Goal: Task Accomplishment & Management: Complete application form

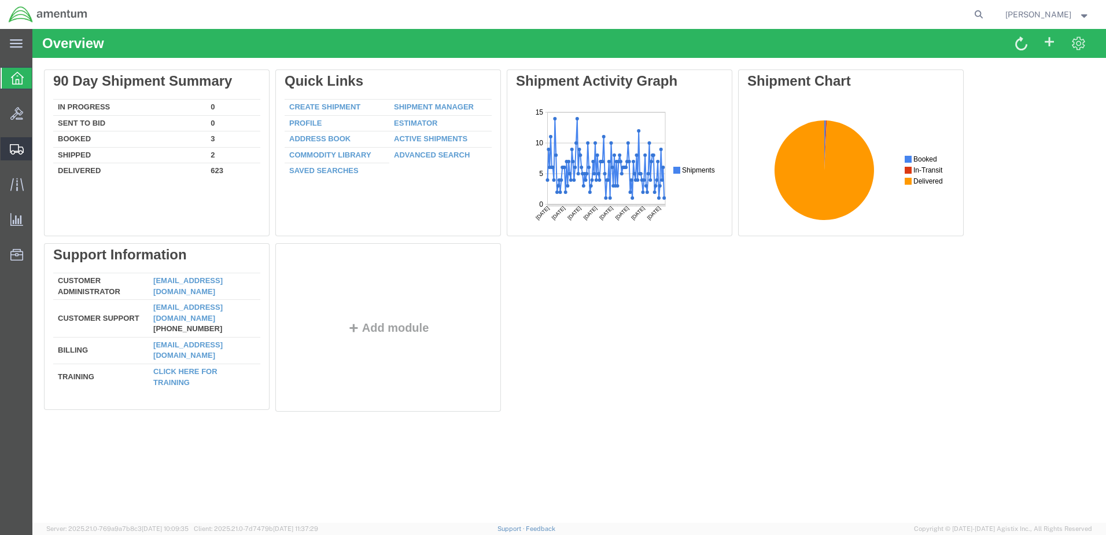
click at [0, 0] on span "Create Shipment" at bounding box center [0, 0] width 0 height 0
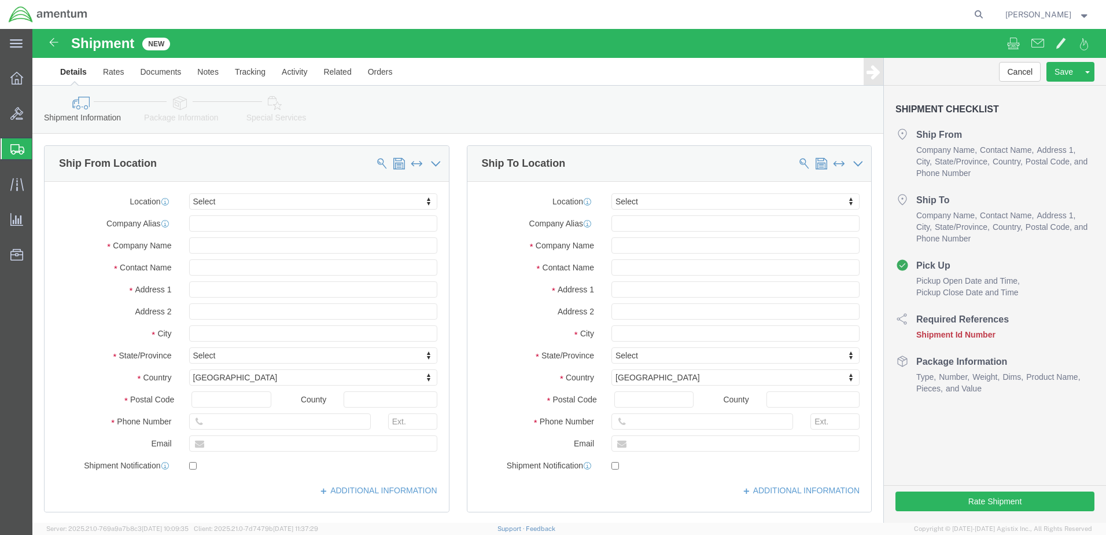
select select
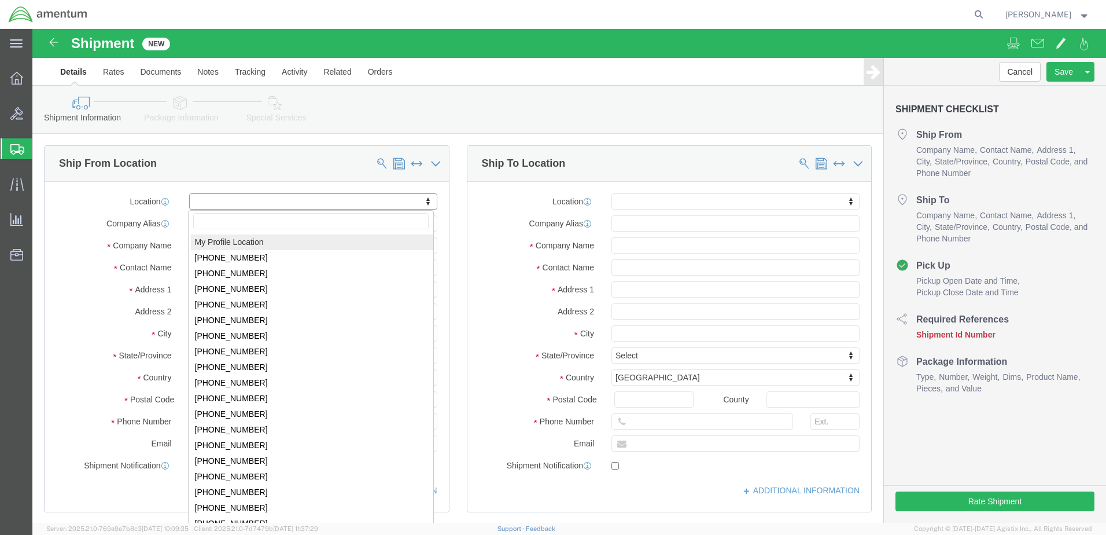
select select "MYPROFILE"
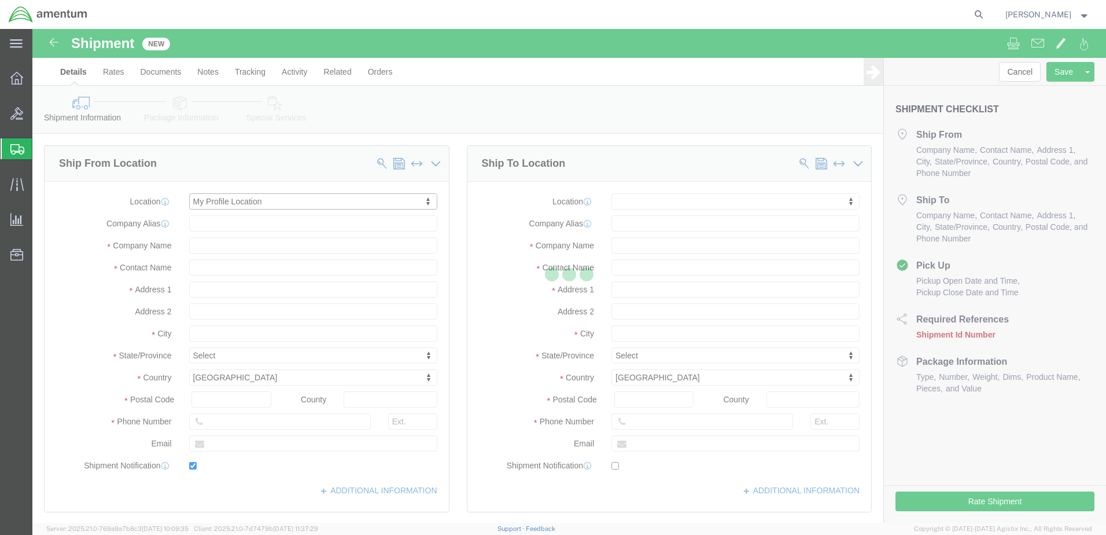
type input "Bldg 1480 [GEOGRAPHIC_DATA] [GEOGRAPHIC_DATA]"
type input "92135-7013"
type input "[PHONE_NUMBER]"
type input "3017"
type input "[PERSON_NAME][EMAIL_ADDRESS][PERSON_NAME][DOMAIN_NAME]"
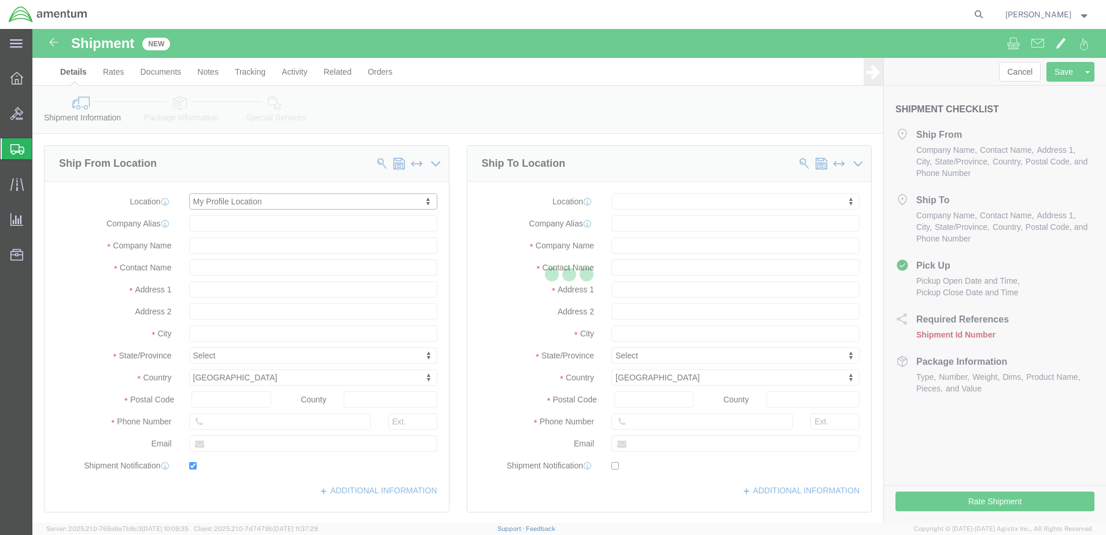
checkbox input "true"
type input "Amentum Services, Inc."
type input "[PERSON_NAME]"
type input "[GEOGRAPHIC_DATA]"
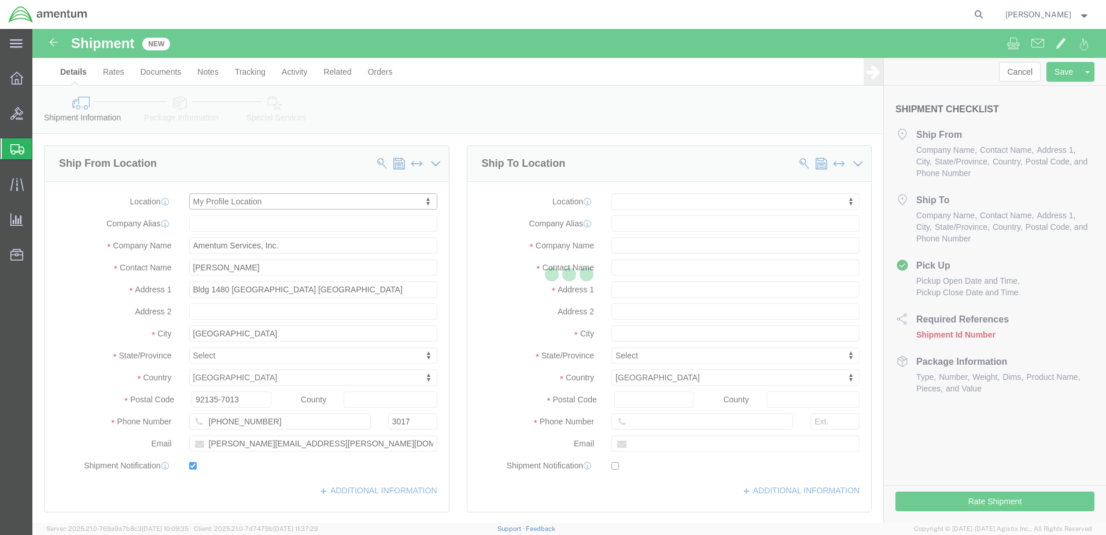
select select "CA"
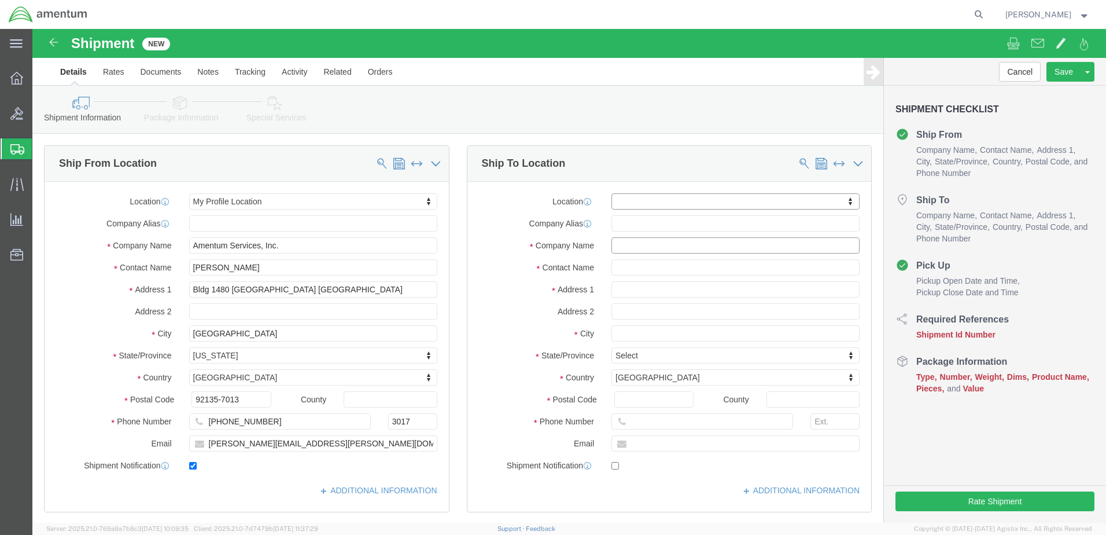
click input "text"
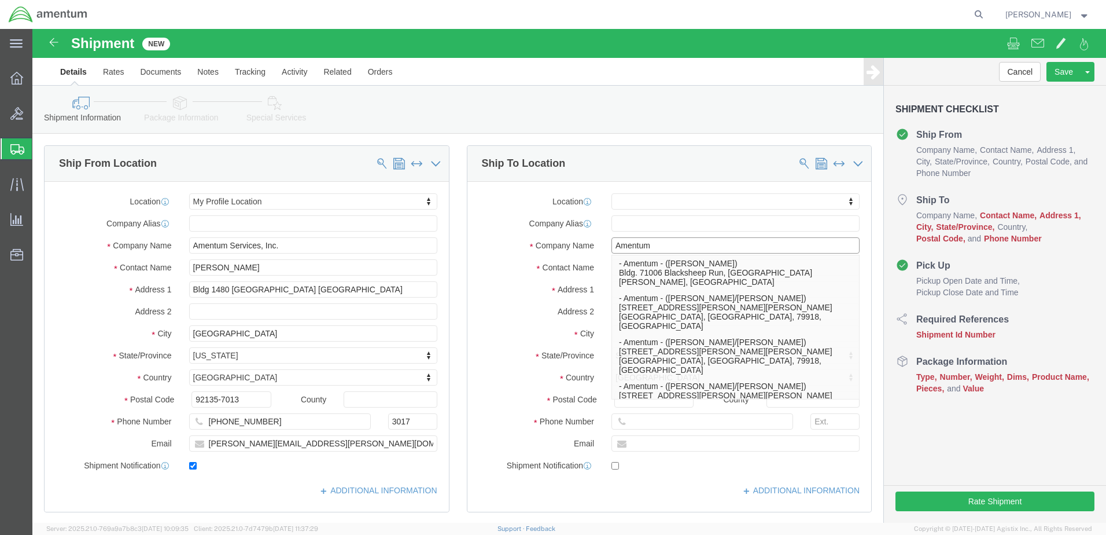
click input "Amentum"
type input "A"
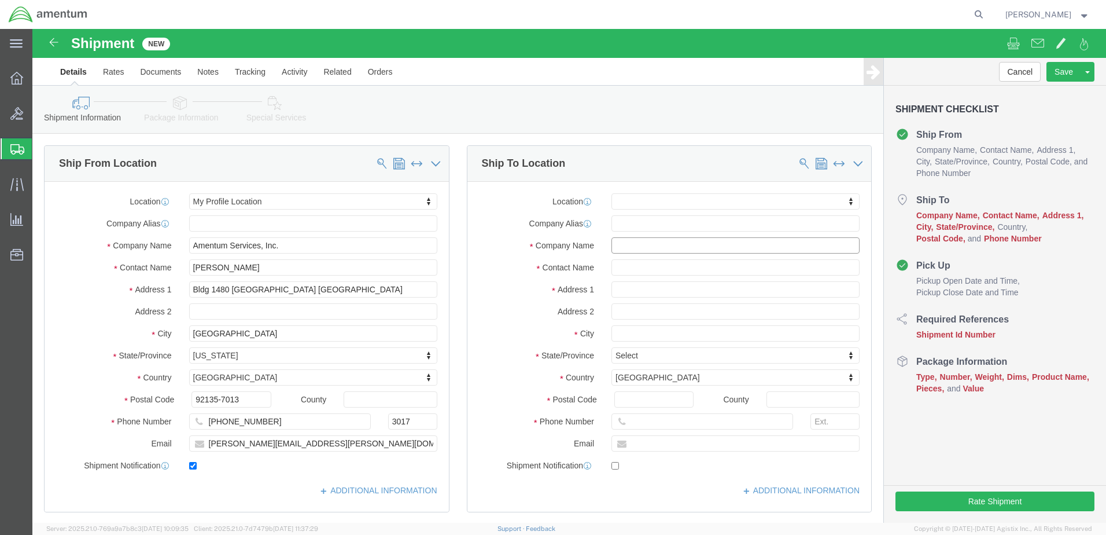
click input "text"
type input "d"
type input "Dupage FBO"
click input "text"
type input "ATTN: [PERSON_NAME]"
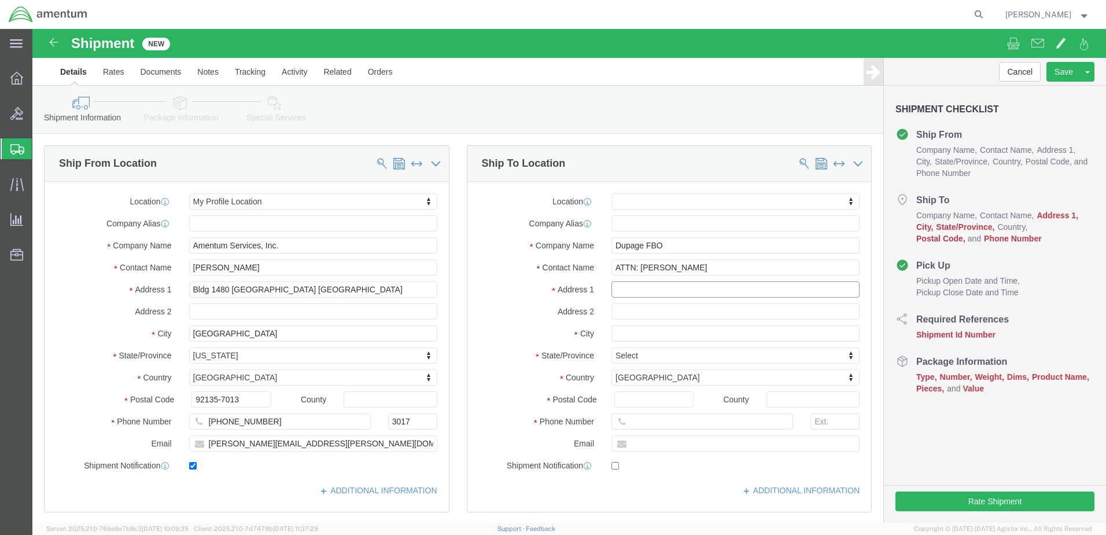
click input "text"
drag, startPoint x: 628, startPoint y: 266, endPoint x: 608, endPoint y: 258, distance: 21.6
click input "2700"
type input "[STREET_ADDRESS]"
select select
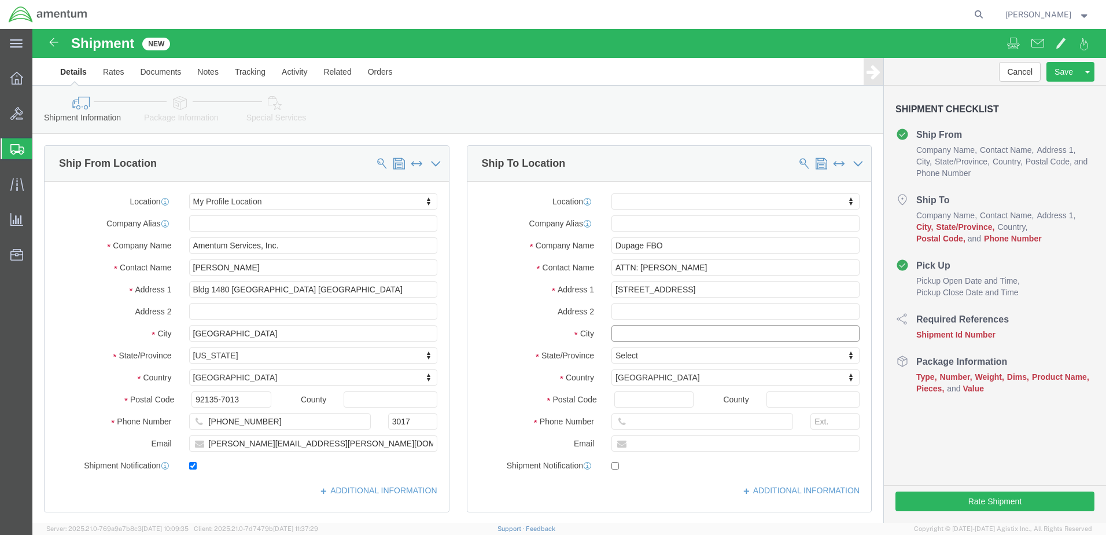
click input "text"
type input "[GEOGRAPHIC_DATA]"
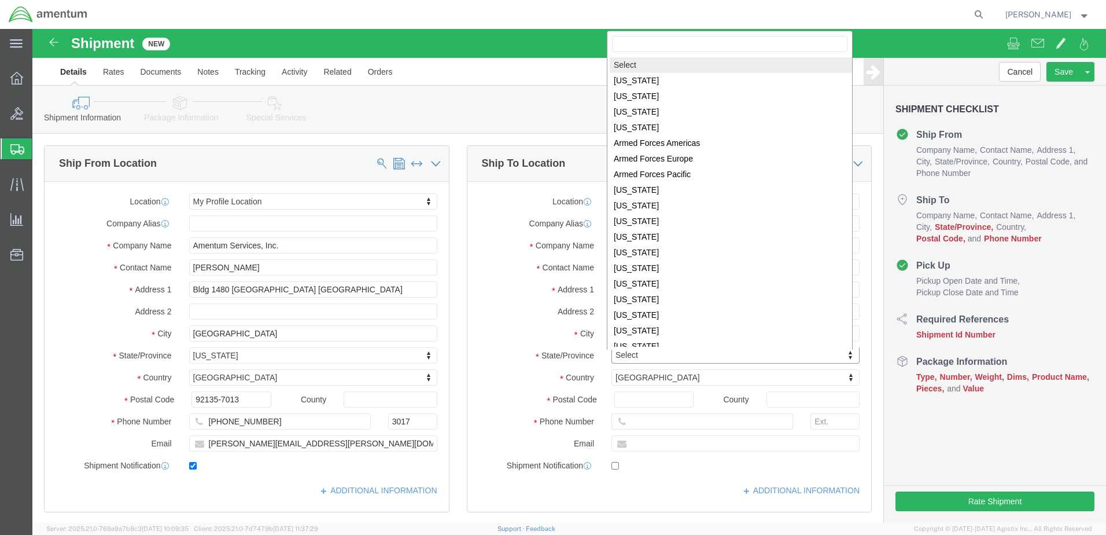
scroll to position [2, 0]
select select
select select "IL"
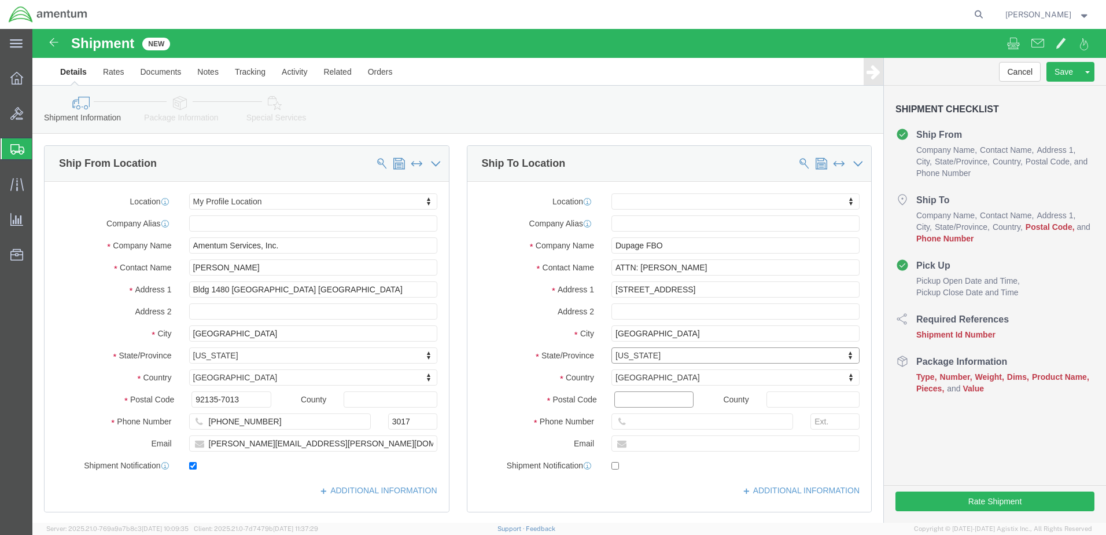
click input "Postal Code"
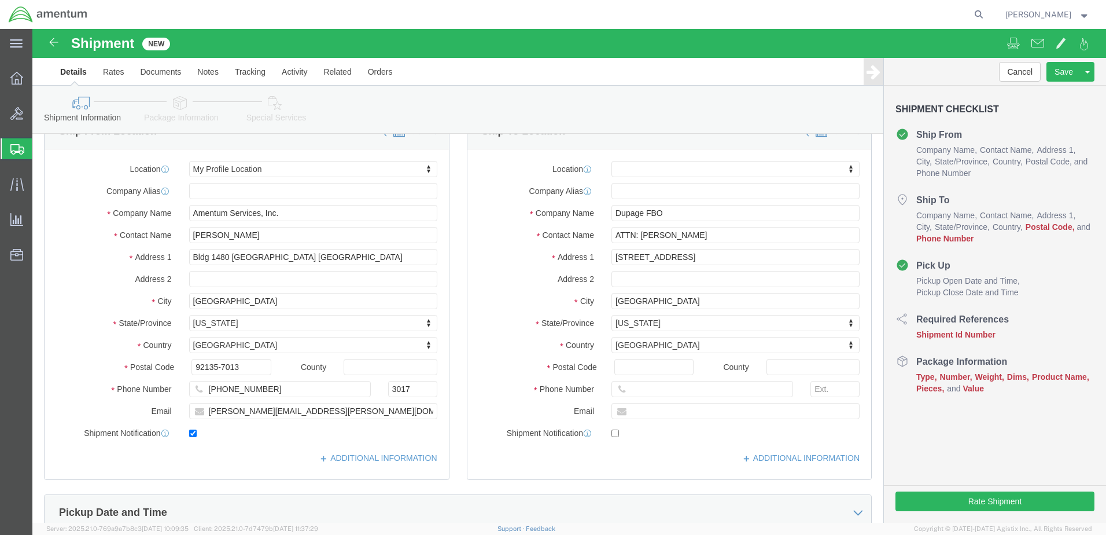
scroll to position [116, 0]
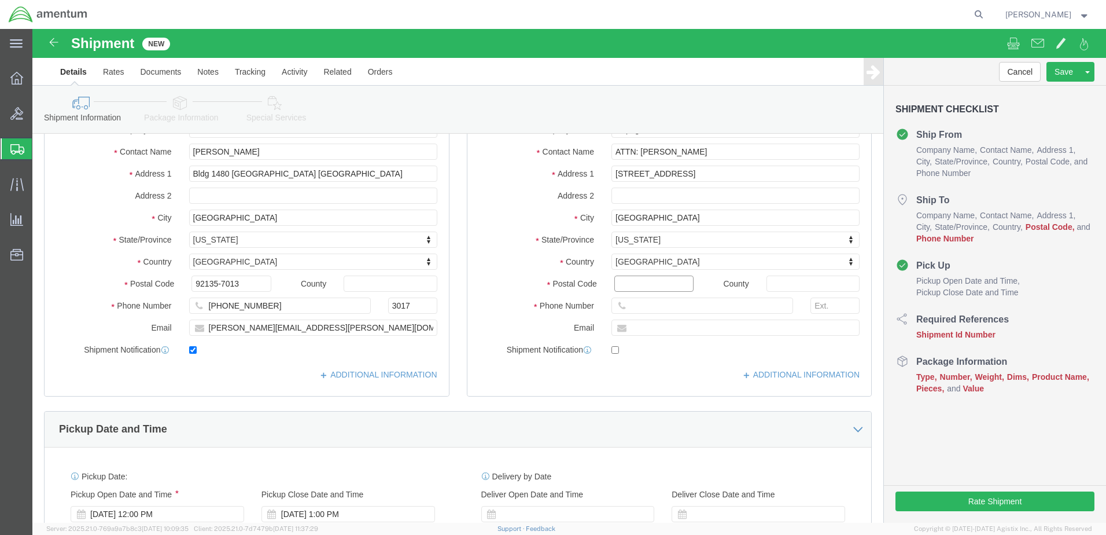
click input "Postal Code"
type input "60185"
select select
click input "text"
type input "[PHONE_NUMBER]"
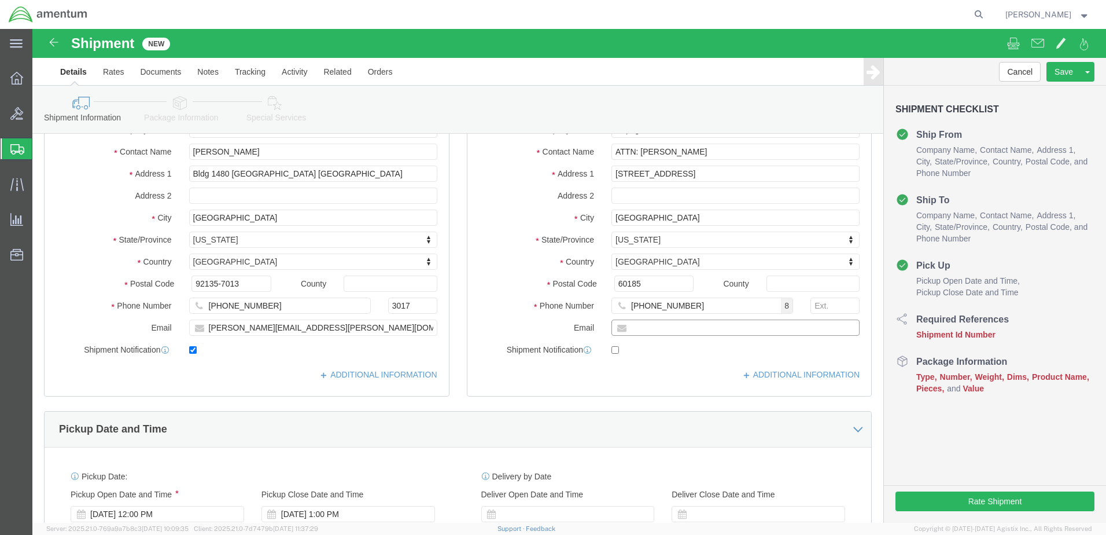
paste input "[PERSON_NAME][EMAIL_ADDRESS][PERSON_NAME][DOMAIN_NAME]"
type input "[PERSON_NAME][EMAIL_ADDRESS][PERSON_NAME][DOMAIN_NAME]"
checkbox input "true"
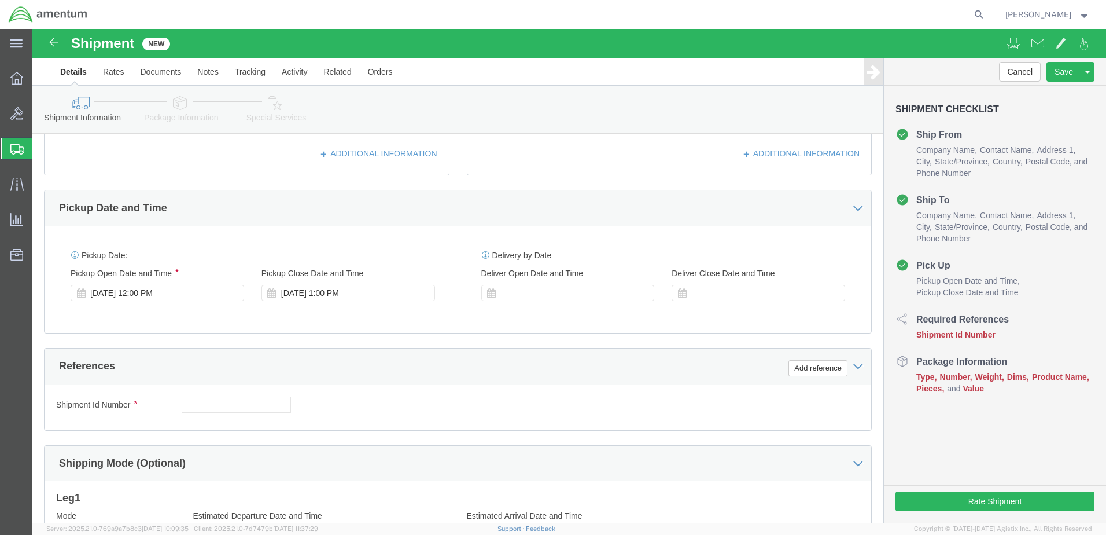
scroll to position [386, 0]
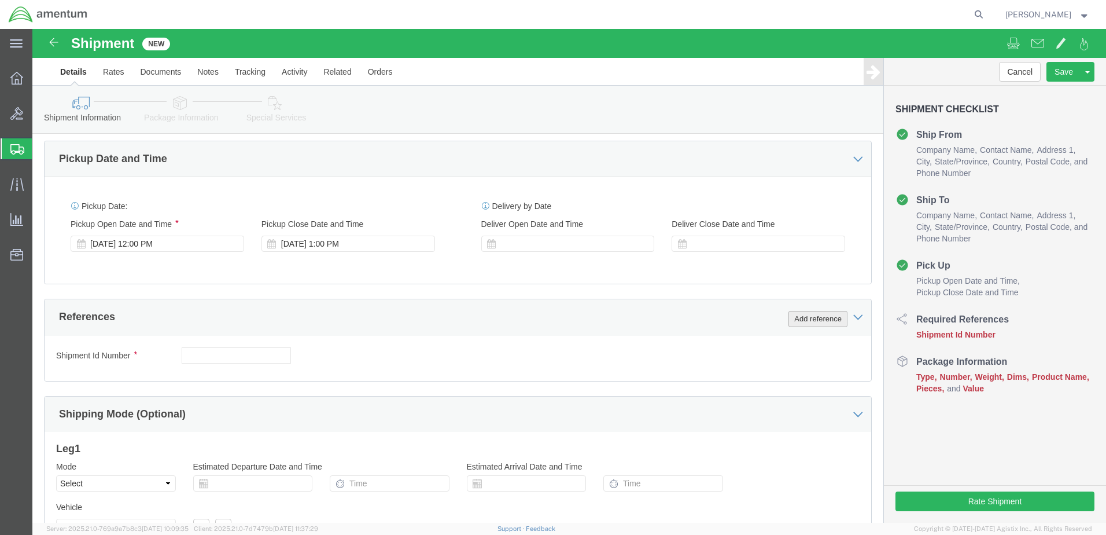
click button "Add reference"
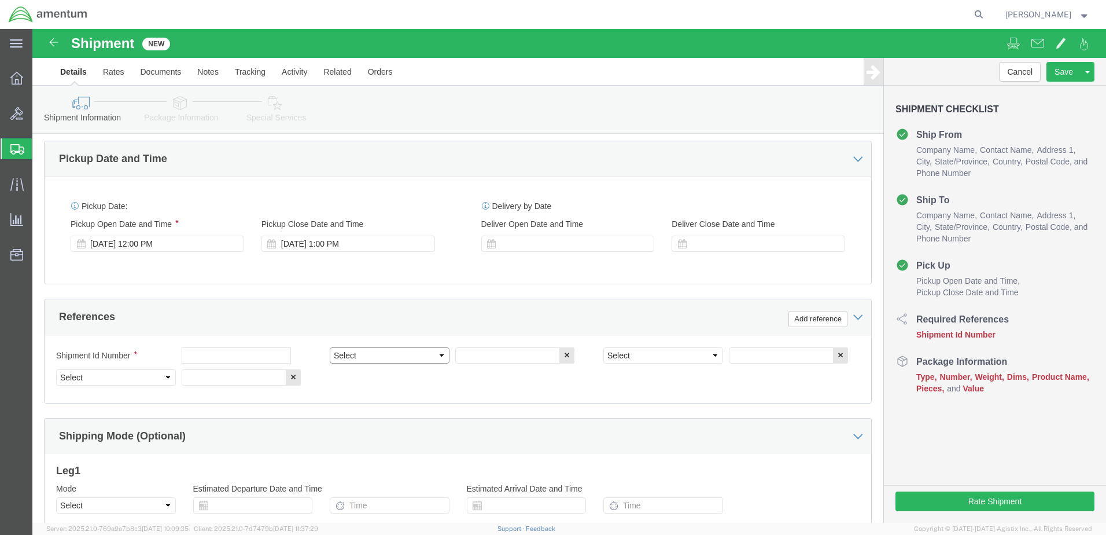
click select "Select Account Type Activity ID Airline Appointment Number ASN Batch Request # …"
select select "DEPT"
click select "Select Account Type Activity ID Airline Appointment Number ASN Batch Request # …"
click input "text"
type input "CBP"
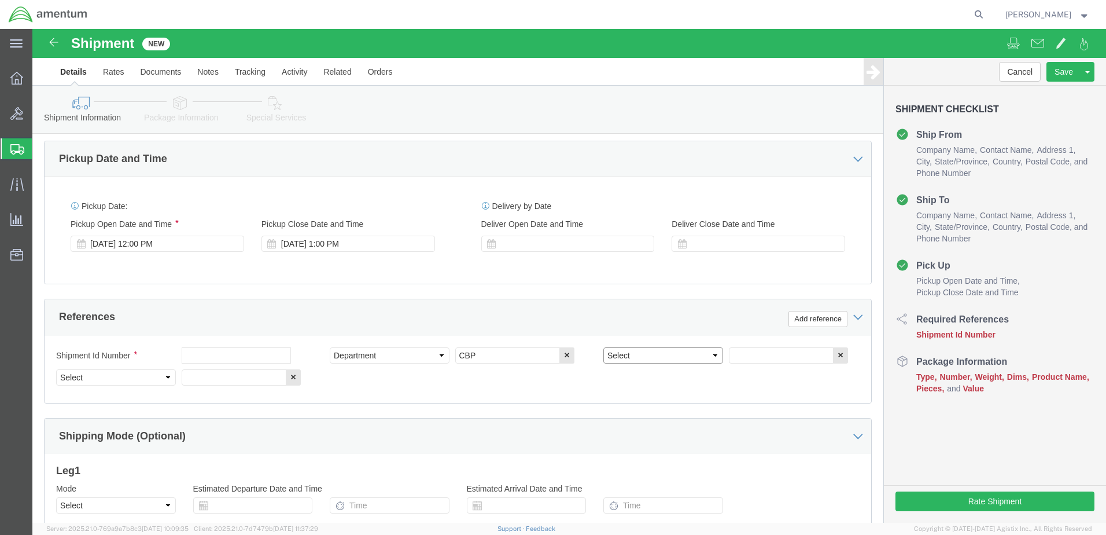
click select "Select Account Type Activity ID Airline Appointment Number ASN Batch Request # …"
select select "PROJNUM"
click select "Select Account Type Activity ID Airline Appointment Number ASN Batch Request # …"
paste input "AME-2026-IP01-FO013-2219-NAMC-Z000"
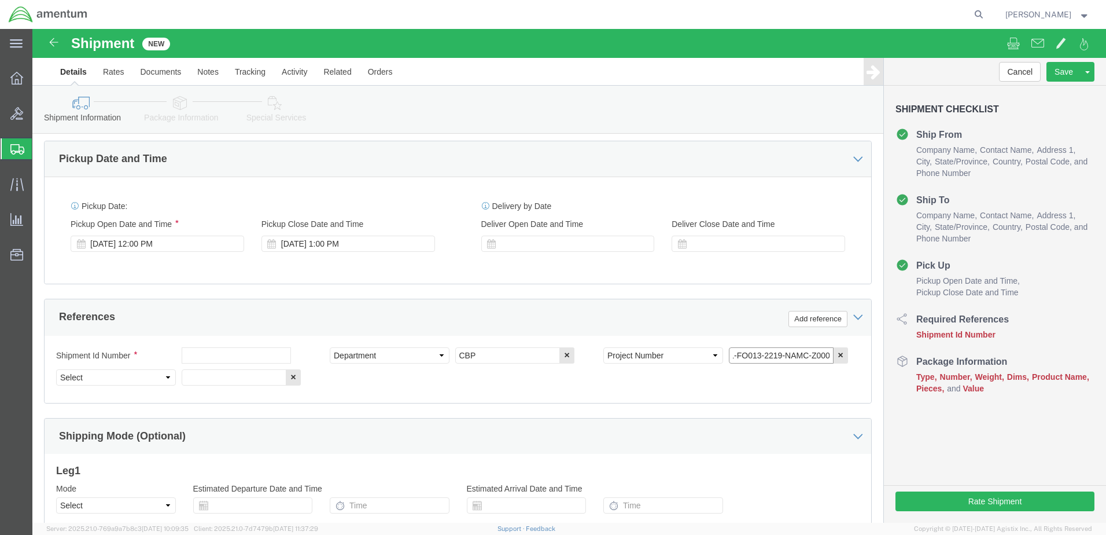
type input "AME-2026-IP01-FO013-2219-NAMC-Z000"
click input "text"
click input "513-012172,012171"
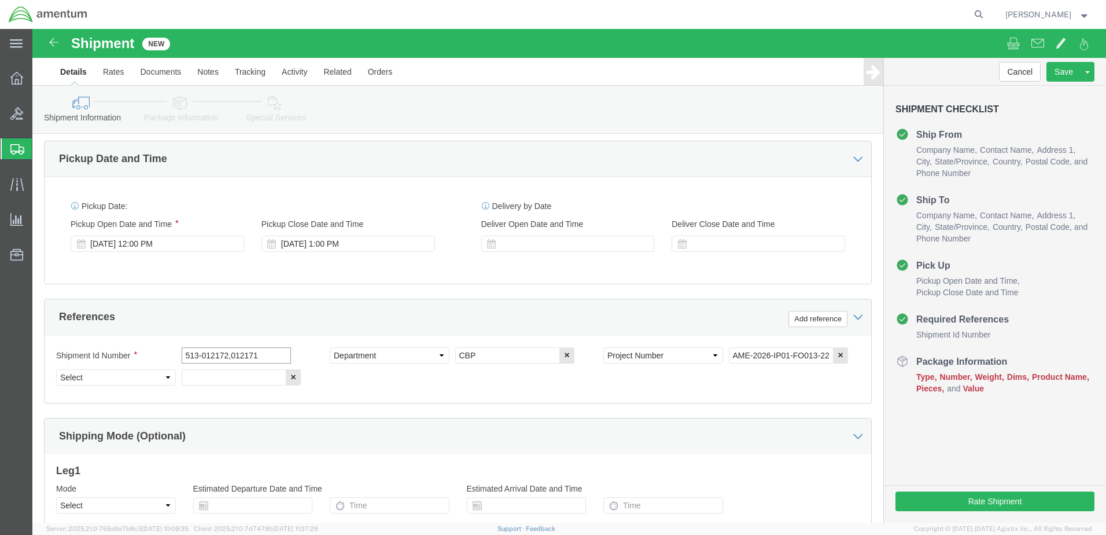
drag, startPoint x: 227, startPoint y: 325, endPoint x: 146, endPoint y: 324, distance: 81.0
click div "Shipment Id Number 513-012172,012171"
type input "513-012172,012171"
paste input "513-012172,012171"
type input "513-012172,012171"
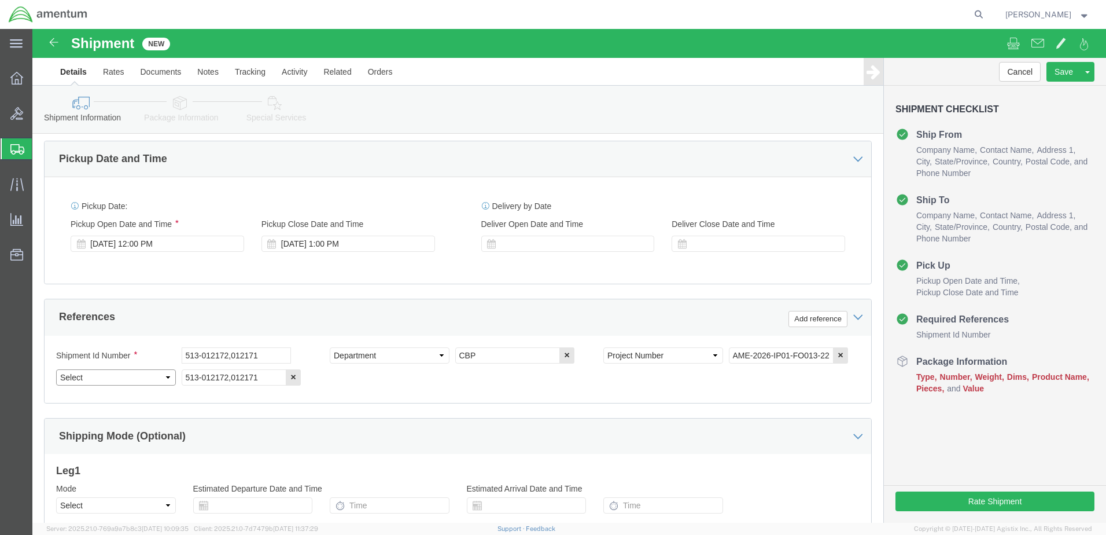
click select "Select Account Type Activity ID Airline Appointment Number ASN Batch Request # …"
select select "CUSTREF"
click select "Select Account Type Activity ID Airline Appointment Number ASN Batch Request # …"
click div "Shipment Id Number 513-012172,012171 Select Account Type Activity ID Airline Ap…"
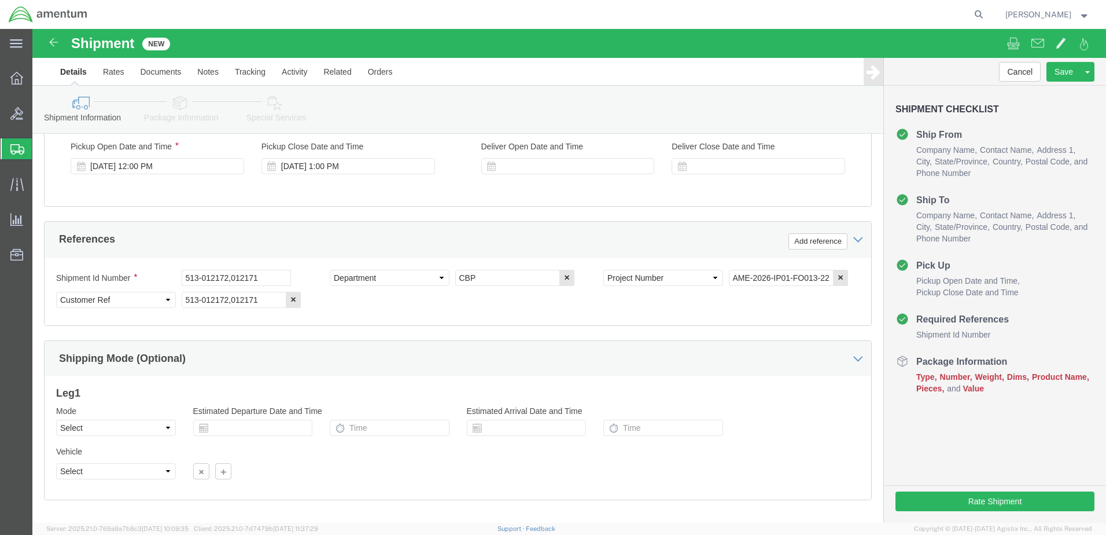
scroll to position [522, 0]
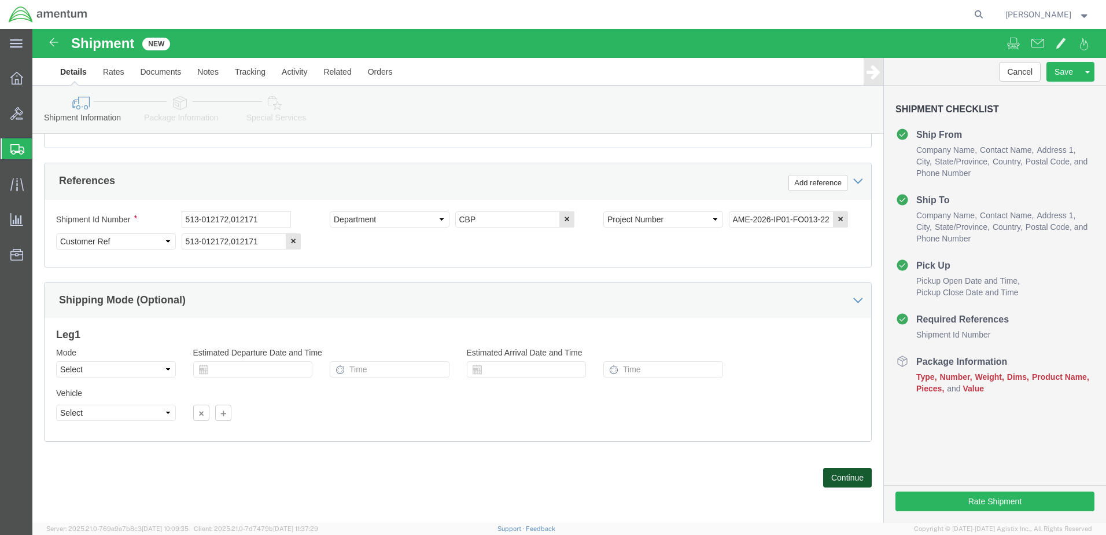
click button "Continue"
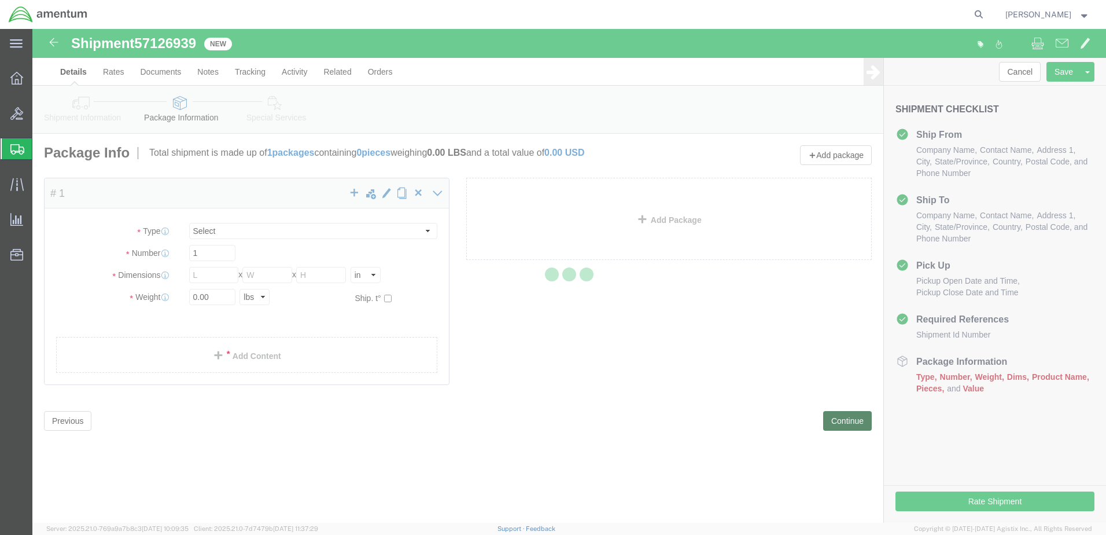
select select "CBOX"
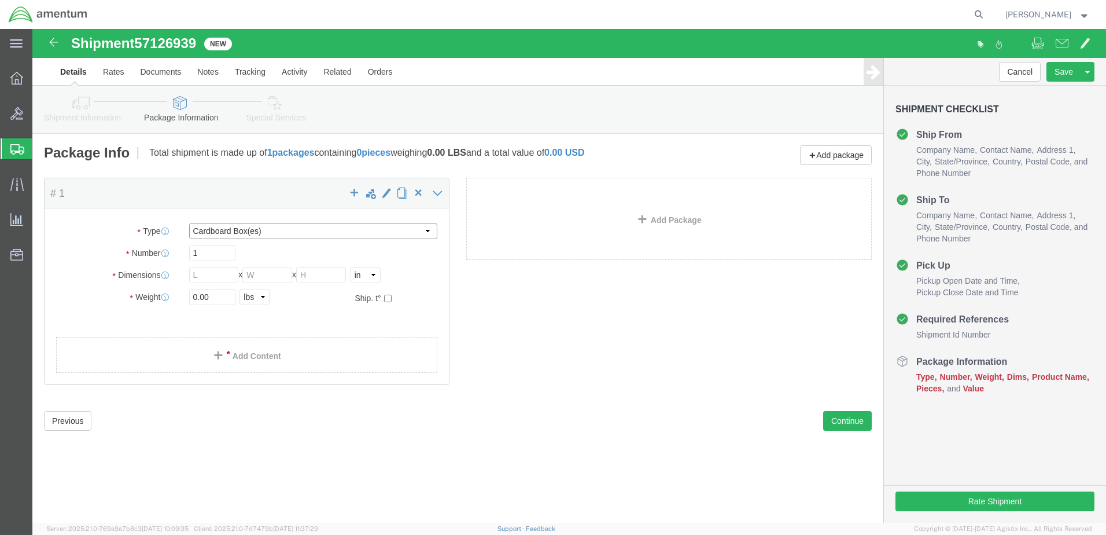
click select "Select BCK Boxes Bale(s) Basket(s) Bolt(s) Bottle(s) Buckets Bulk Bundle(s) Can…"
drag, startPoint x: 144, startPoint y: 182, endPoint x: 146, endPoint y: 187, distance: 6.0
click div "Package Type Select BCK Boxes Bale(s) Basket(s) Bolt(s) Bottle(s) Buckets Bulk …"
click input "text"
type input "8"
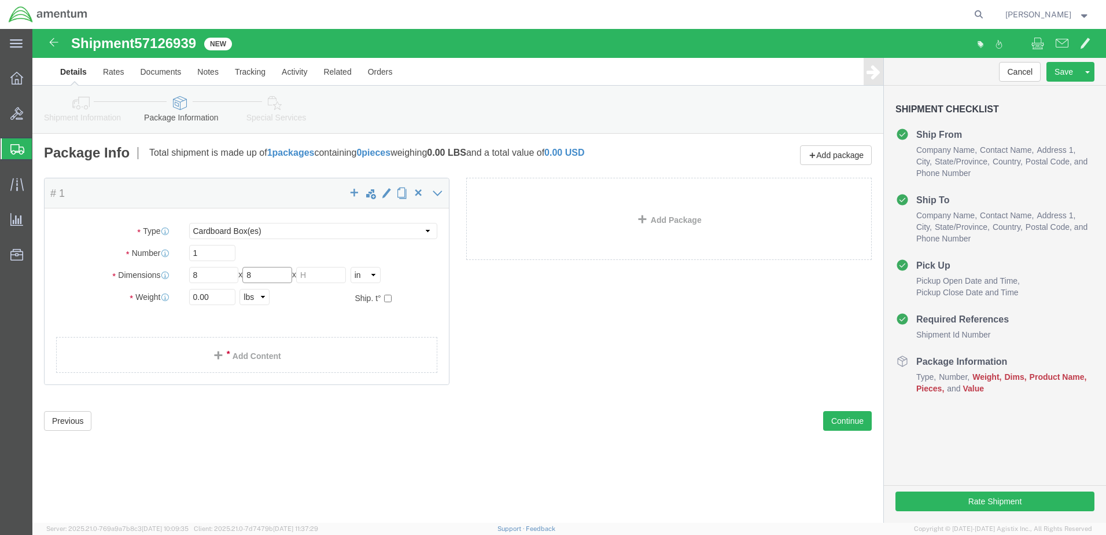
type input "8"
type input "2.0"
click span
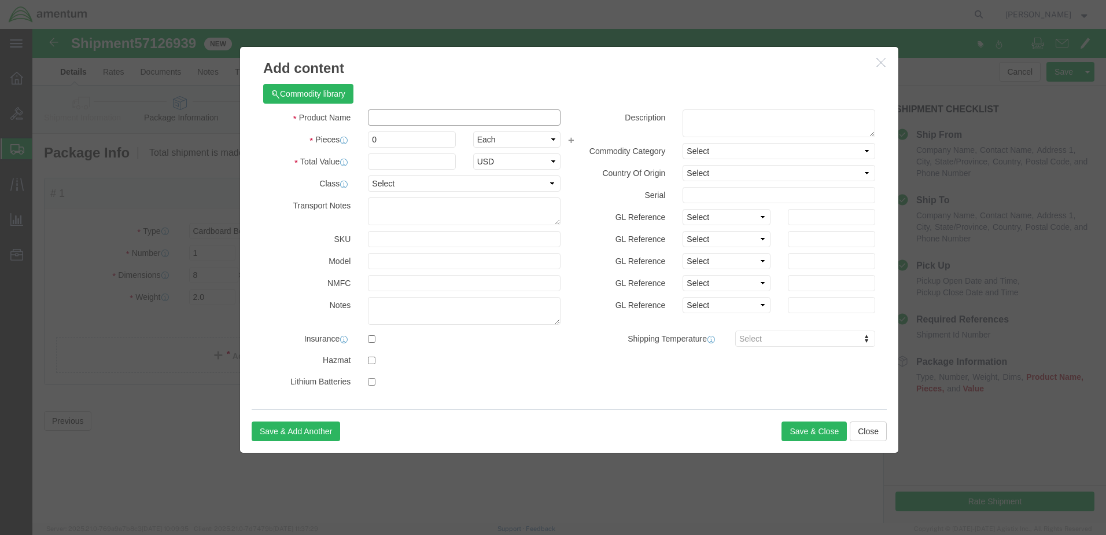
click input "text"
type input "Bnad Retaiing"
click input "0"
drag, startPoint x: 351, startPoint y: 110, endPoint x: 333, endPoint y: 111, distance: 18.0
click input "0"
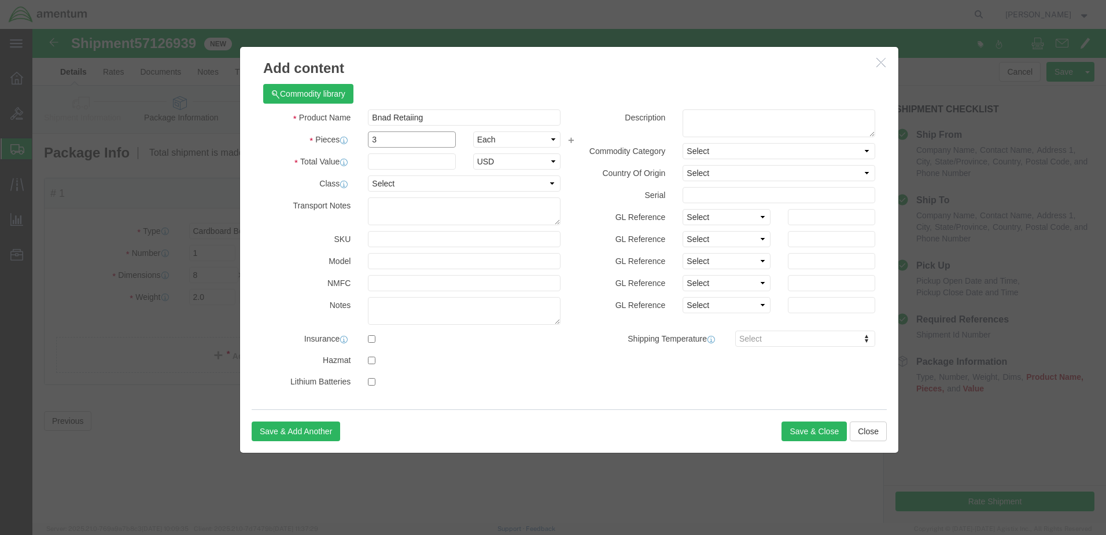
type input "3"
click input "text"
type input "25.00"
click input "Bnad Retaiing"
type input "Bnad Retaining"
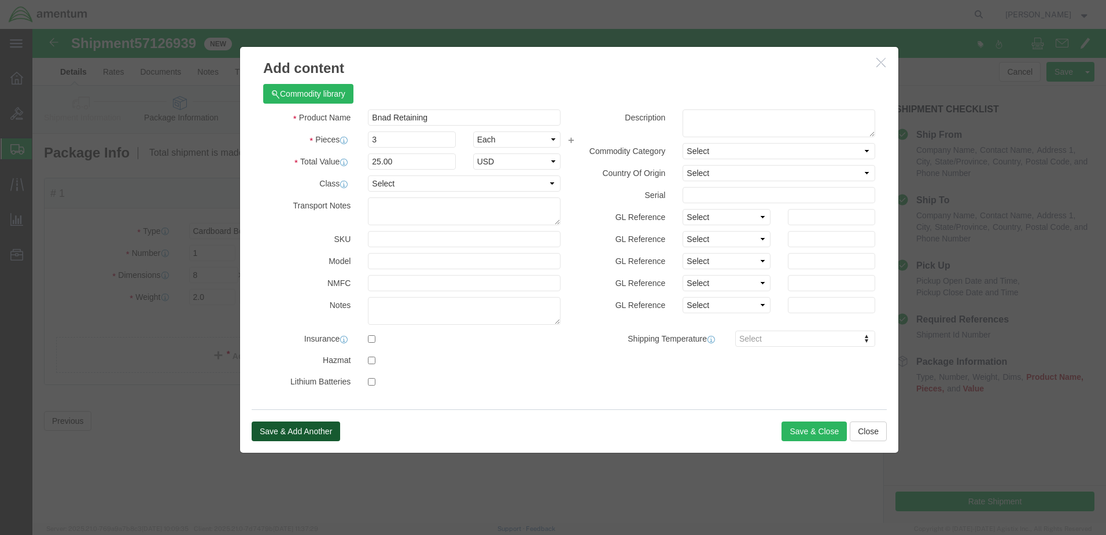
click button "Save & Add Another"
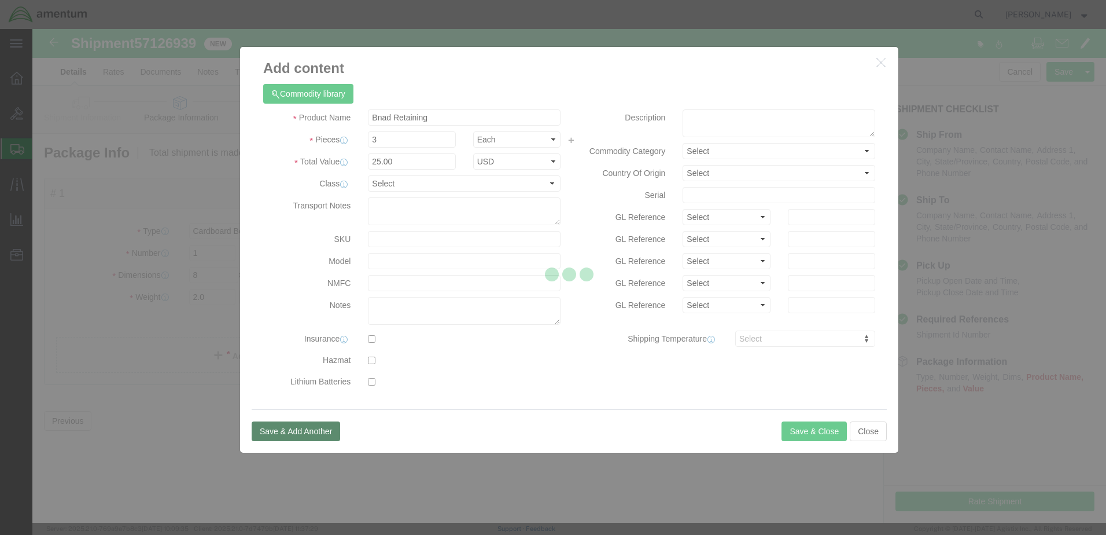
select select "EA"
select select "USD"
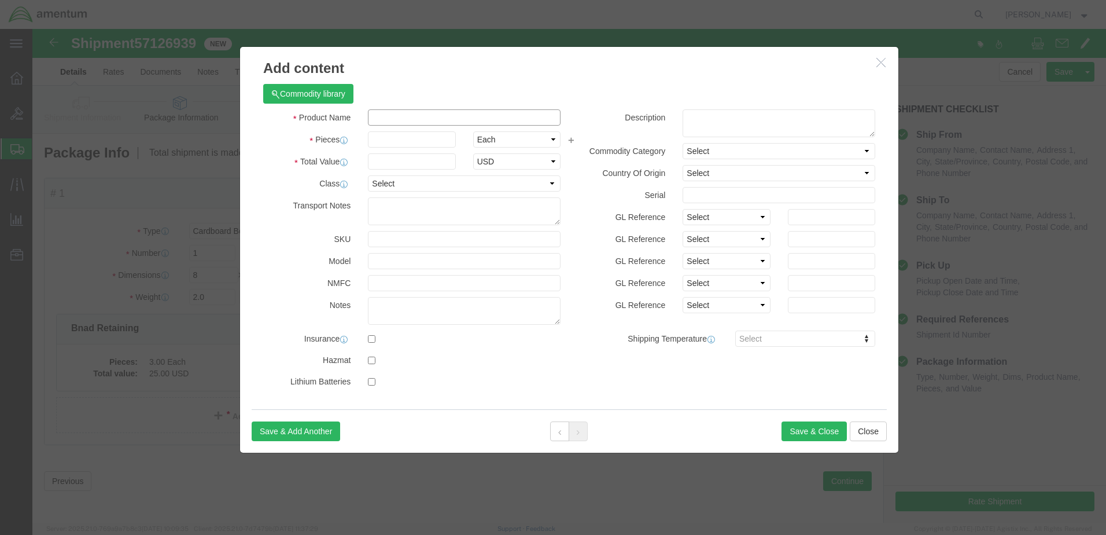
drag, startPoint x: 402, startPoint y: 117, endPoint x: 369, endPoint y: 89, distance: 43.4
click input "text"
type input "Cap Protective"
type input "2"
click input "text"
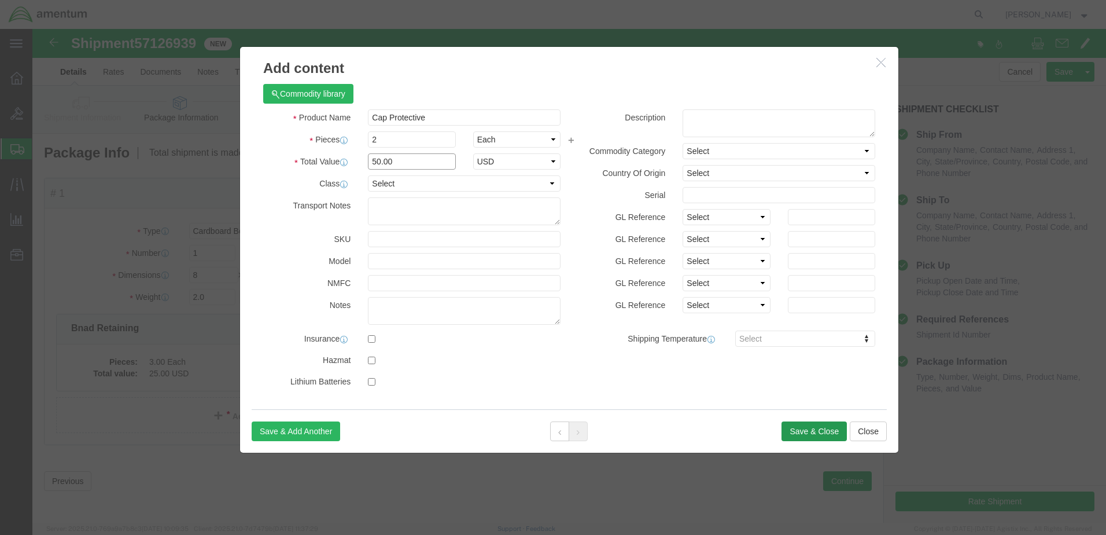
type input "50.00"
click button "Save & Close"
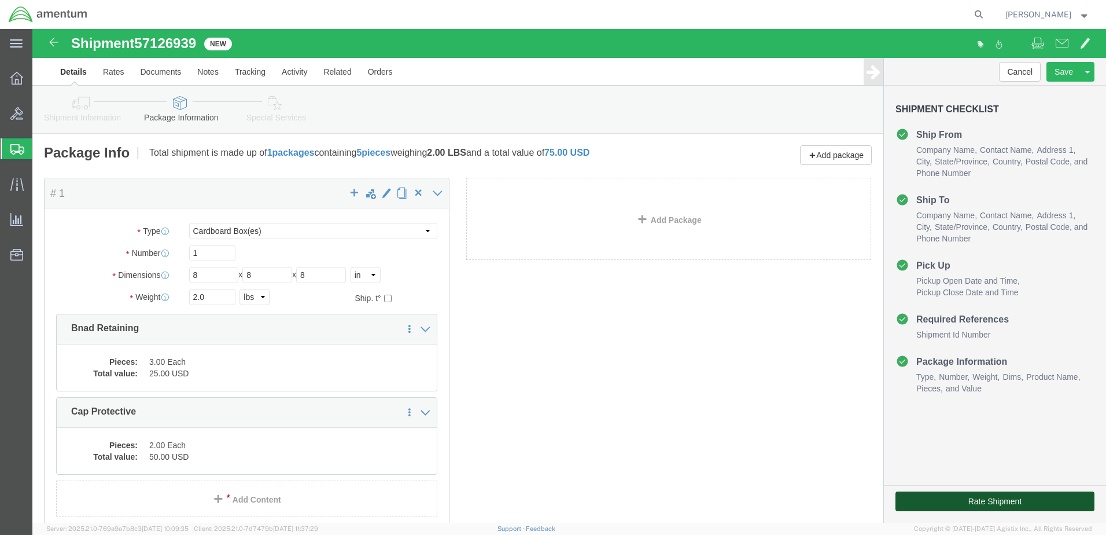
click button "Rate Shipment"
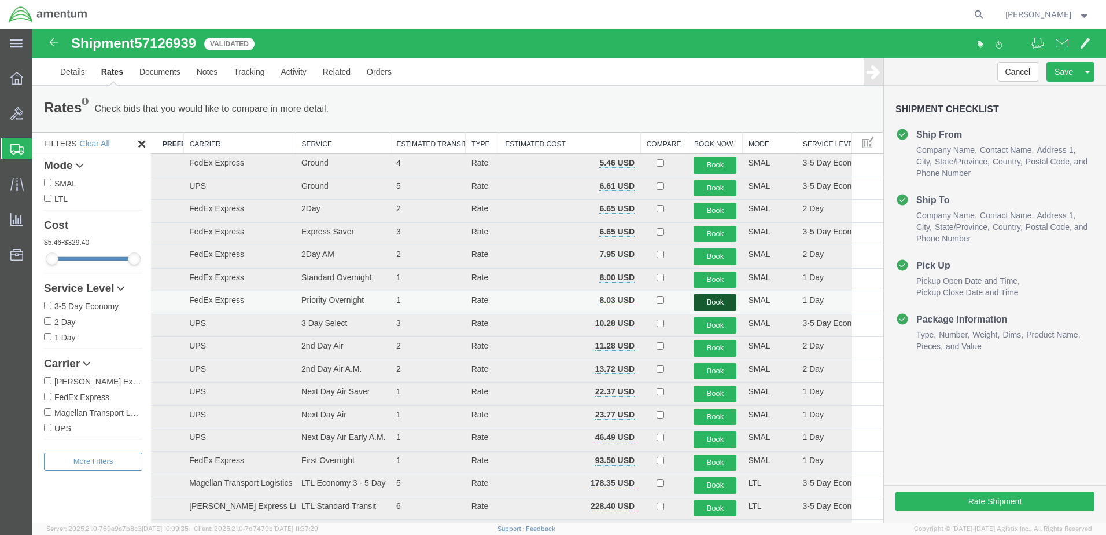
click at [705, 300] on button "Book" at bounding box center [715, 302] width 43 height 17
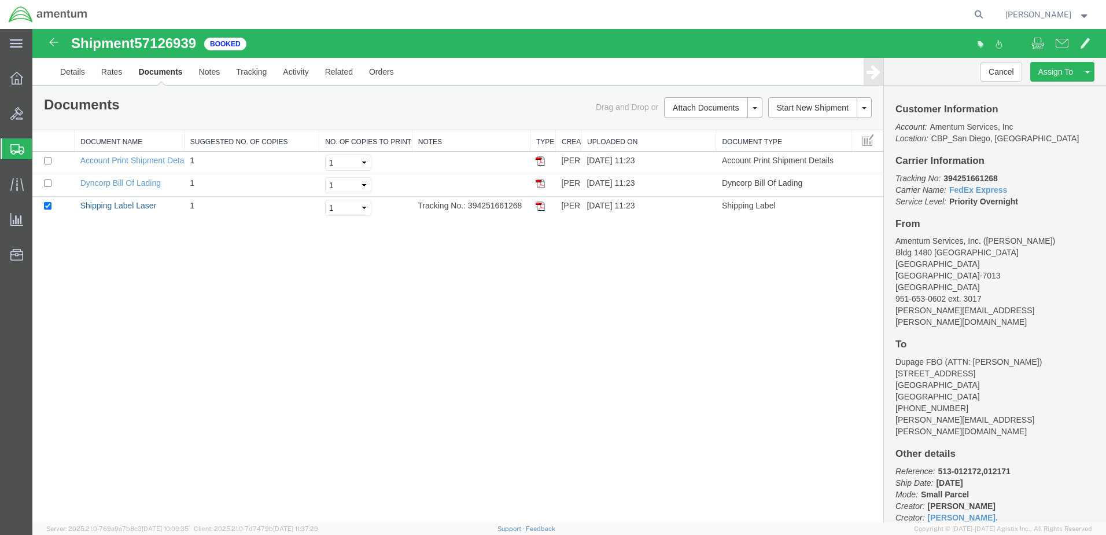
drag, startPoint x: 137, startPoint y: 208, endPoint x: 1091, endPoint y: 334, distance: 963.0
click at [137, 208] on link "Shipping Label Laser" at bounding box center [118, 205] width 76 height 9
